Goal: Task Accomplishment & Management: Complete application form

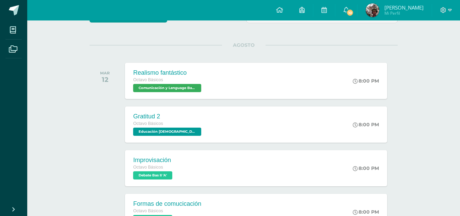
scroll to position [72, 0]
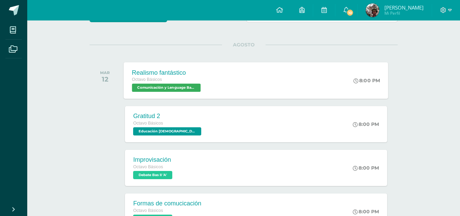
click at [220, 87] on div "Realismo fantástico Octavo Básicos Comunicación y Lenguage Bas II 'A' 8:00 PM R…" at bounding box center [256, 80] width 265 height 36
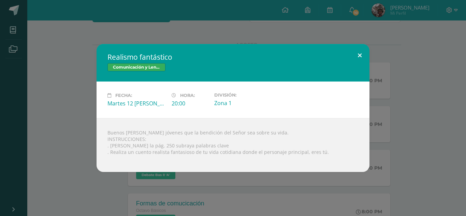
click at [360, 55] on button at bounding box center [359, 55] width 19 height 23
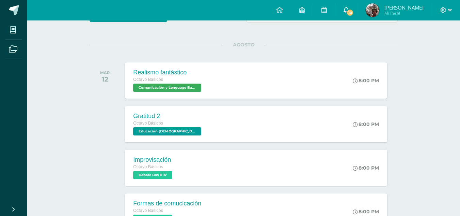
click at [356, 14] on link "10" at bounding box center [347, 10] width 22 height 20
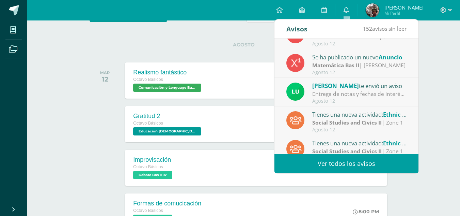
scroll to position [47, 0]
click at [332, 166] on link "Ver todos los avisos" at bounding box center [347, 163] width 144 height 19
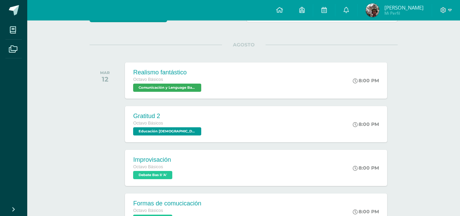
click at [72, 113] on div "Actividades recientes y próximas Tablero Pendientes de entrega Entregadas todas…" at bounding box center [243, 151] width 433 height 407
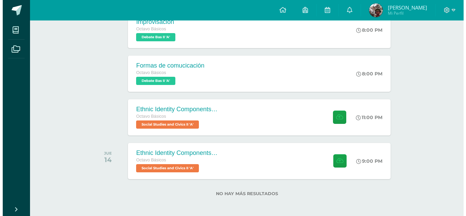
scroll to position [212, 0]
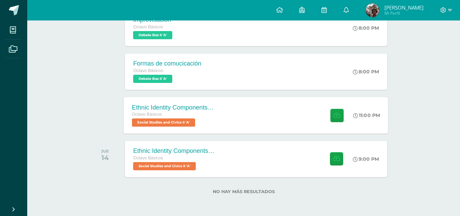
click at [244, 124] on div "Ethnic Identity Components and Development Octavo Básicos Social Studies and Ci…" at bounding box center [256, 115] width 265 height 36
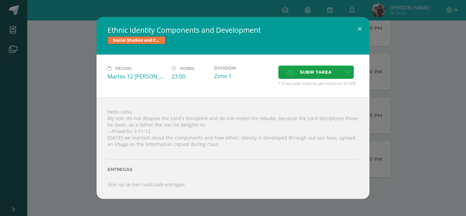
click at [58, 184] on div "Ethnic Identity Components and Development Social Studies and Civics II Fecha: …" at bounding box center [233, 107] width 460 height 181
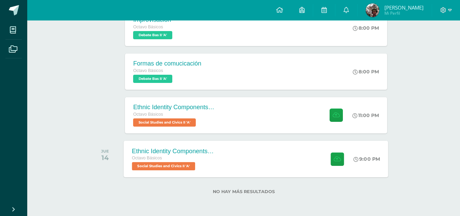
click at [213, 162] on div "Octavo Básicos Social Studies and Civics II 'A'" at bounding box center [173, 162] width 82 height 16
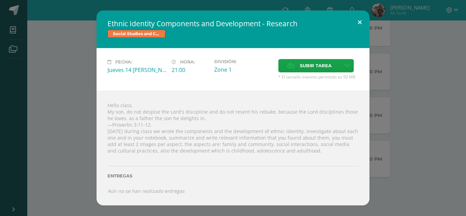
click at [358, 17] on button at bounding box center [359, 22] width 19 height 23
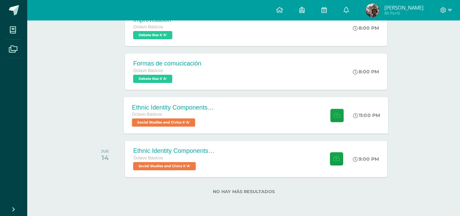
click at [236, 107] on div "Ethnic Identity Components and Development Octavo Básicos Social Studies and Ci…" at bounding box center [256, 115] width 265 height 36
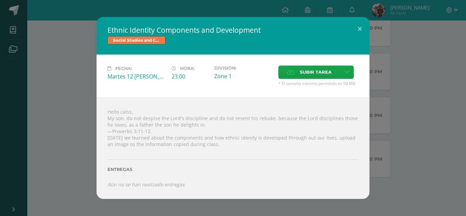
click at [71, 88] on div "Ethnic Identity Components and Development Social Studies and Civics II Fecha: …" at bounding box center [233, 107] width 460 height 181
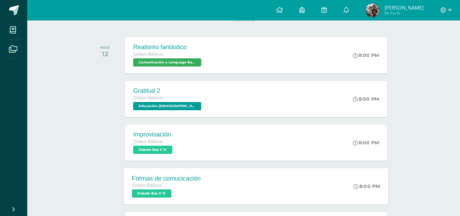
scroll to position [96, 0]
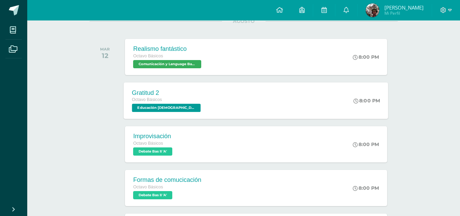
click at [211, 107] on div "Gratitud 2 Octavo Básicos Educación Cristiana Bas II 'A' 8:00 PM Gratitud 2 Edu…" at bounding box center [256, 100] width 265 height 36
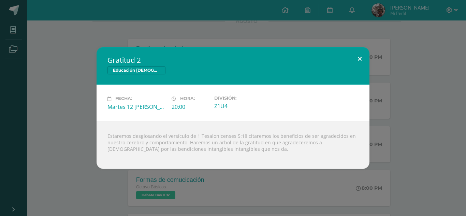
click at [359, 59] on button at bounding box center [359, 58] width 19 height 23
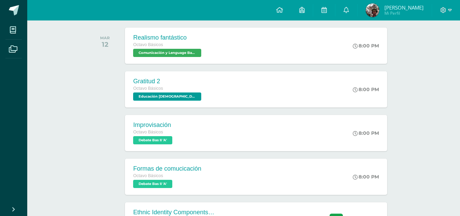
scroll to position [212, 0]
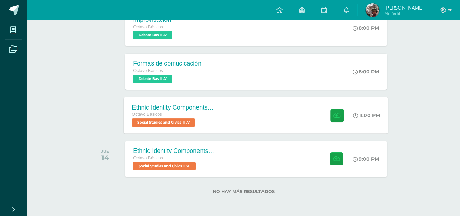
click at [226, 128] on div "Ethnic Identity Components and Development Octavo Básicos Social Studies and Ci…" at bounding box center [256, 115] width 265 height 36
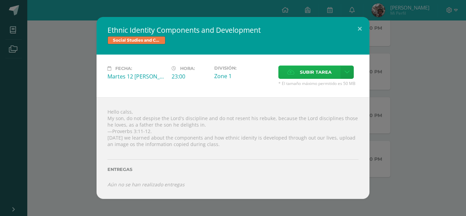
click at [318, 74] on span "Subir tarea" at bounding box center [316, 72] width 32 height 13
click at [0, 0] on input "Subir tarea" at bounding box center [0, 0] width 0 height 0
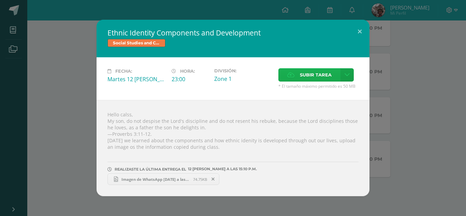
click at [294, 73] on label "Subir tarea" at bounding box center [309, 74] width 62 height 13
click at [0, 0] on input "Subir tarea" at bounding box center [0, 0] width 0 height 0
click at [181, 178] on span "Imagen de WhatsApp 2025-08-12 a las 15.08.39_e3de04de.jpg" at bounding box center [155, 179] width 75 height 5
click at [249, 181] on span "Imagen de WhatsApp 2025-08-12 a las 15.08.55_5037e894.jpg" at bounding box center [268, 179] width 75 height 5
click at [356, 30] on button at bounding box center [359, 31] width 19 height 23
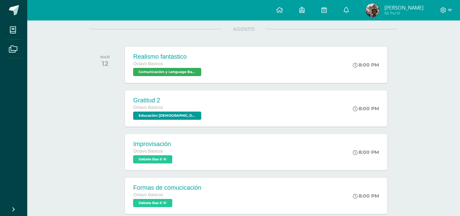
scroll to position [83, 0]
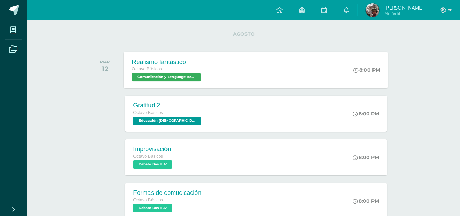
click at [230, 78] on div "Realismo fantástico Octavo Básicos Comunicación y Lenguage Bas II 'A' 8:00 PM R…" at bounding box center [256, 69] width 265 height 36
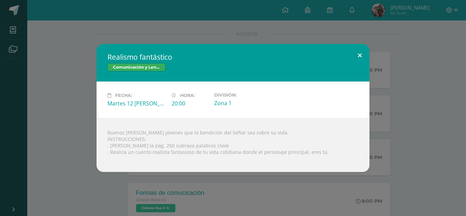
click at [356, 50] on button at bounding box center [359, 55] width 19 height 23
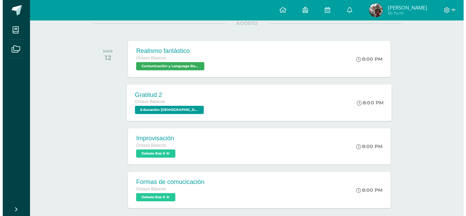
scroll to position [94, 0]
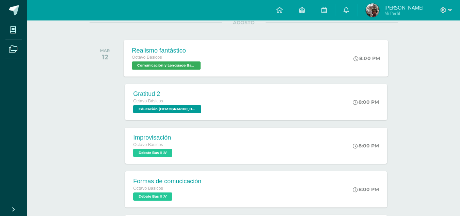
click at [290, 56] on div "Realismo fantástico Octavo Básicos Comunicación y Lenguage Bas II 'A' 8:00 PM R…" at bounding box center [256, 58] width 265 height 36
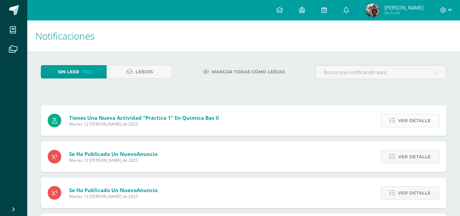
click at [406, 120] on span "Ver detalle" at bounding box center [414, 120] width 33 height 13
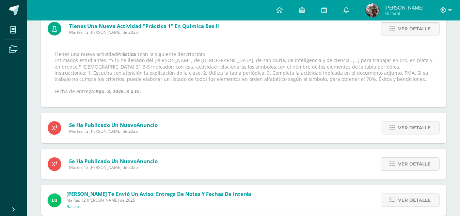
scroll to position [97, 0]
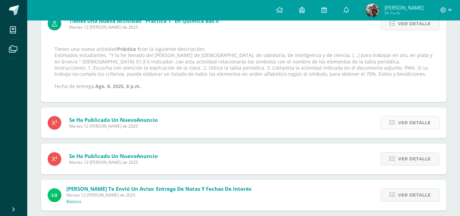
click at [419, 126] on span "Ver detalle" at bounding box center [414, 122] width 33 height 13
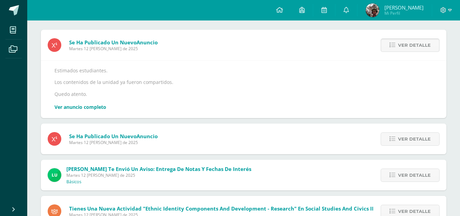
scroll to position [76, 0]
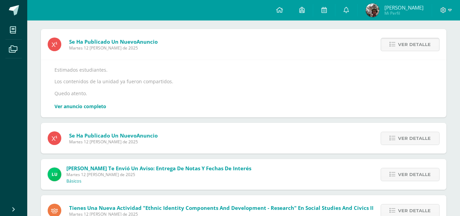
click at [419, 126] on div "Ver detalle" at bounding box center [409, 138] width 76 height 31
click at [416, 143] on span "Ver detalle" at bounding box center [414, 138] width 33 height 13
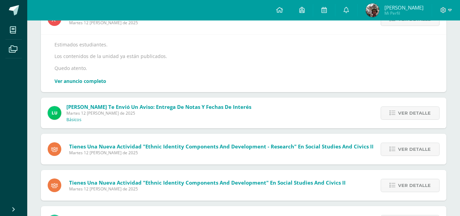
scroll to position [102, 0]
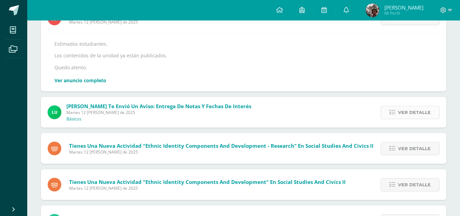
click at [420, 117] on span "Ver detalle" at bounding box center [414, 112] width 33 height 13
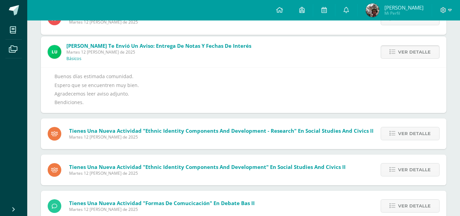
scroll to position [71, 0]
